Goal: Information Seeking & Learning: Learn about a topic

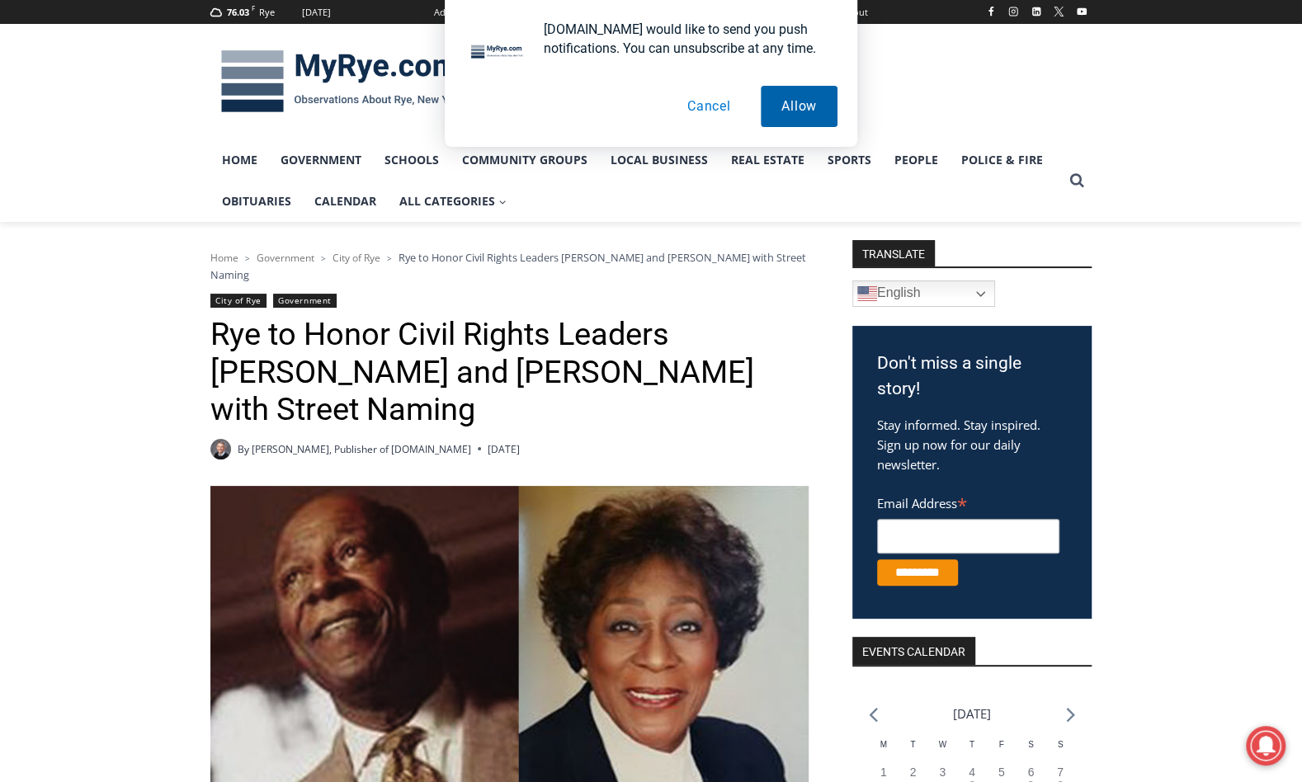
click at [783, 100] on button "Allow" at bounding box center [799, 106] width 77 height 41
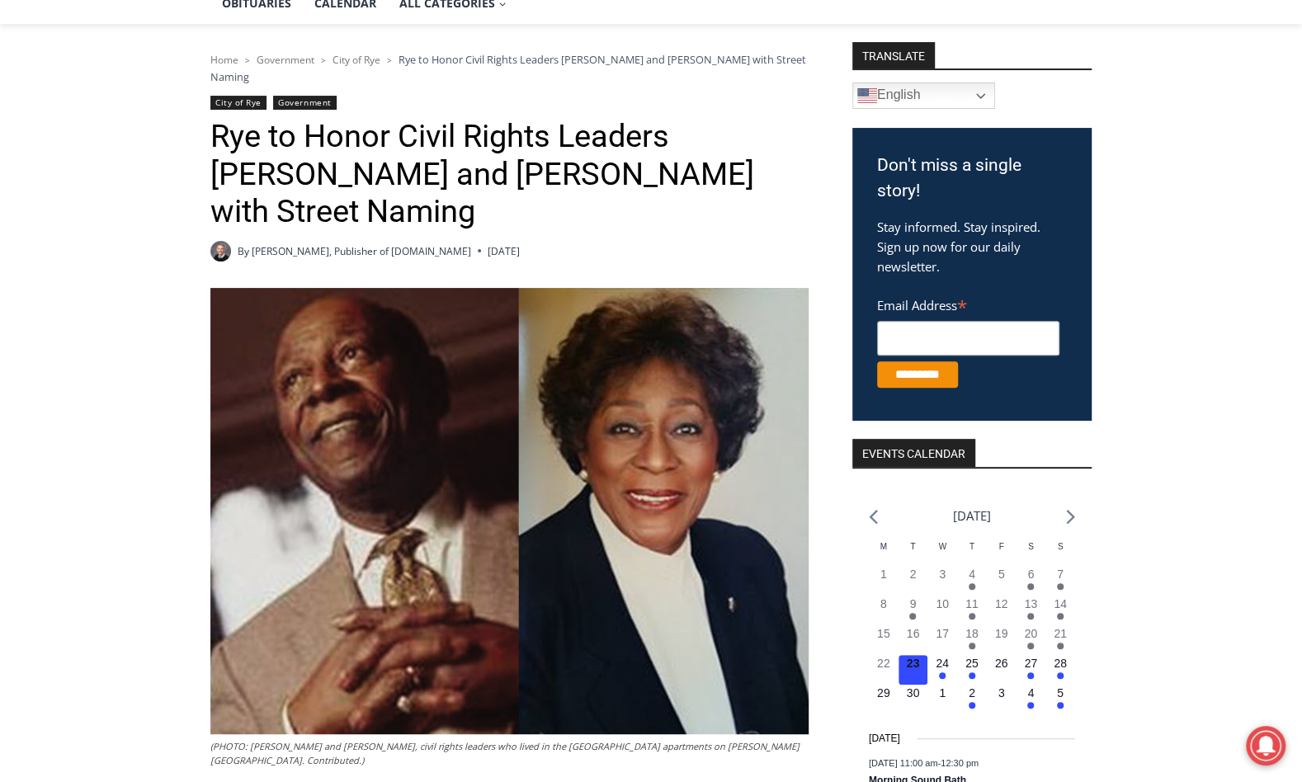
scroll to position [165, 0]
